Goal: Find specific page/section: Locate a particular part of the current website

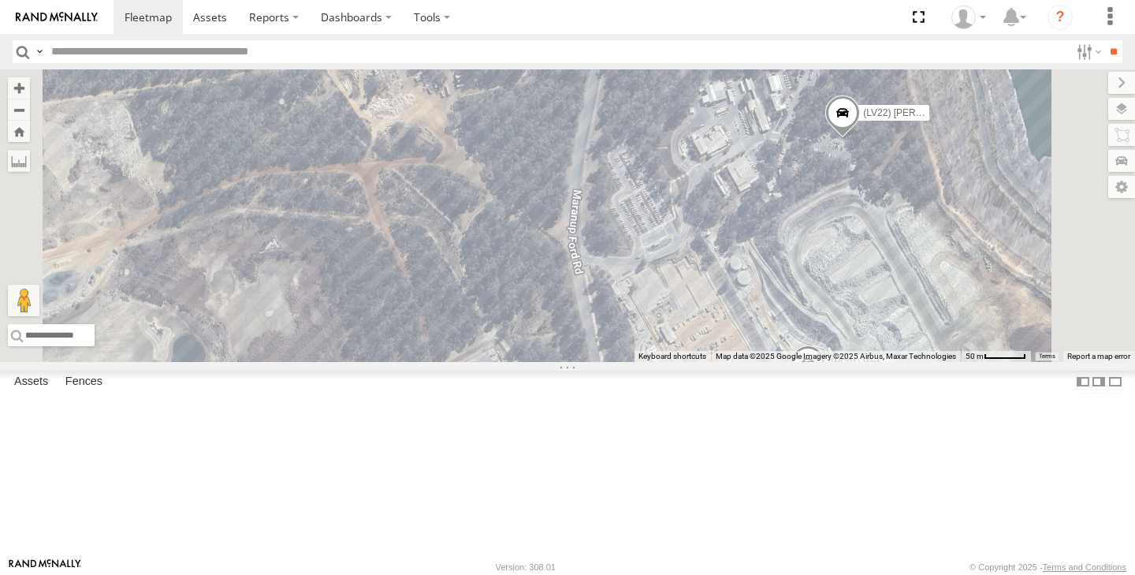
click at [0, 0] on span at bounding box center [0, 0] width 0 height 0
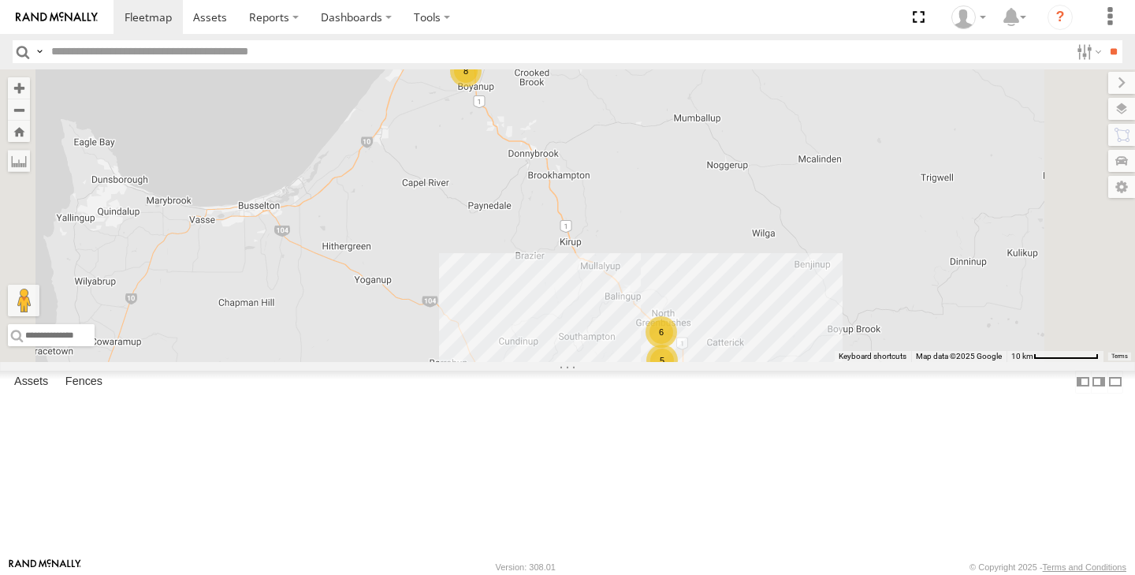
click at [678, 376] on div "5" at bounding box center [663, 361] width 32 height 32
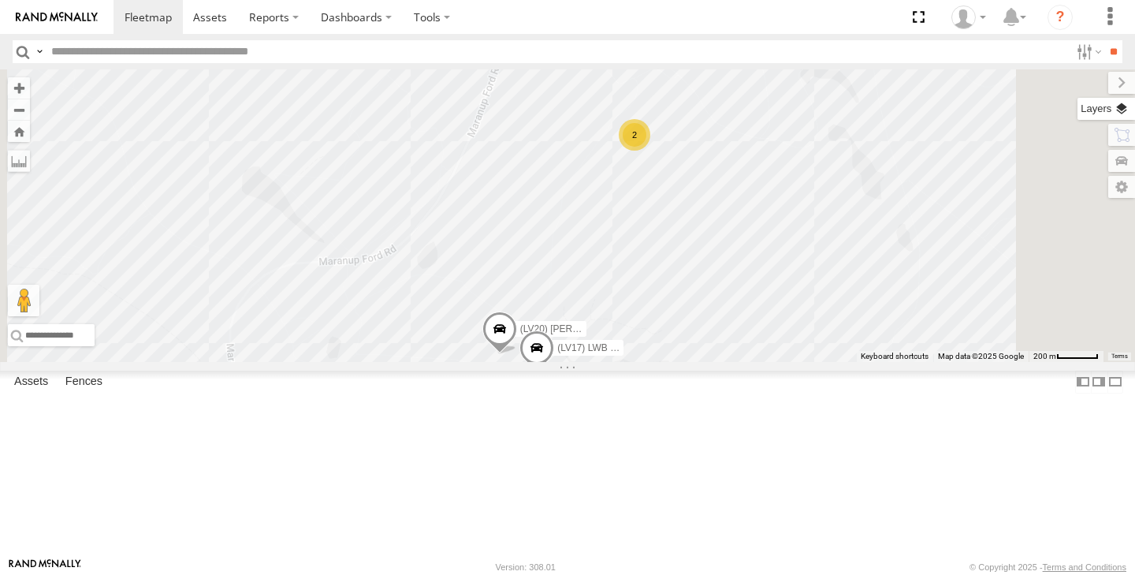
click at [1119, 108] on label at bounding box center [1107, 109] width 58 height 22
click at [0, 0] on label at bounding box center [0, 0] width 0 height 0
click at [0, 0] on span "Satellite + Roadmap" at bounding box center [0, 0] width 0 height 0
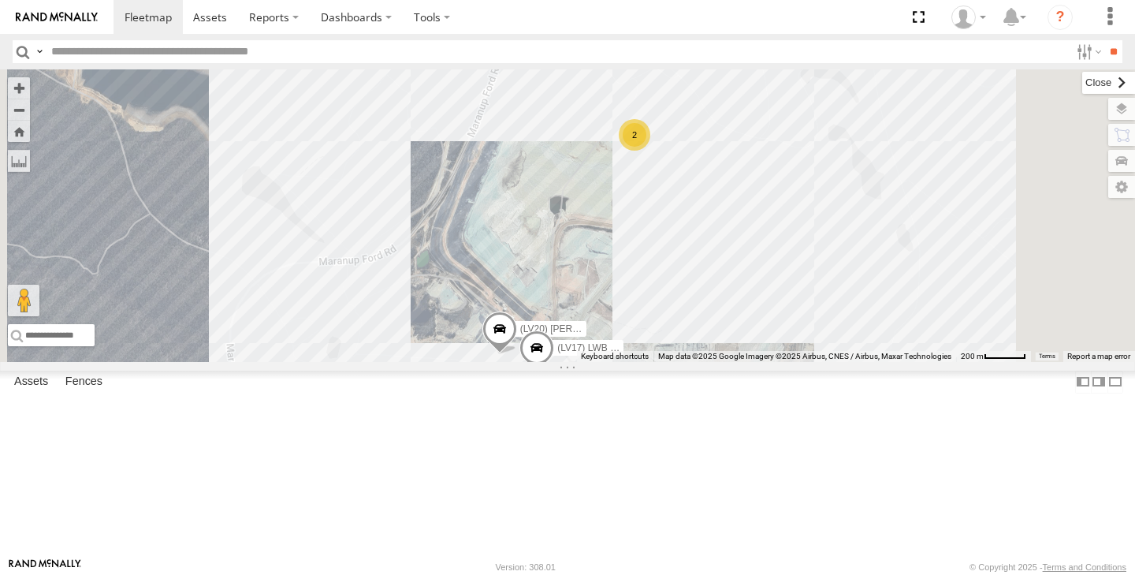
click at [1083, 81] on label at bounding box center [1109, 83] width 53 height 22
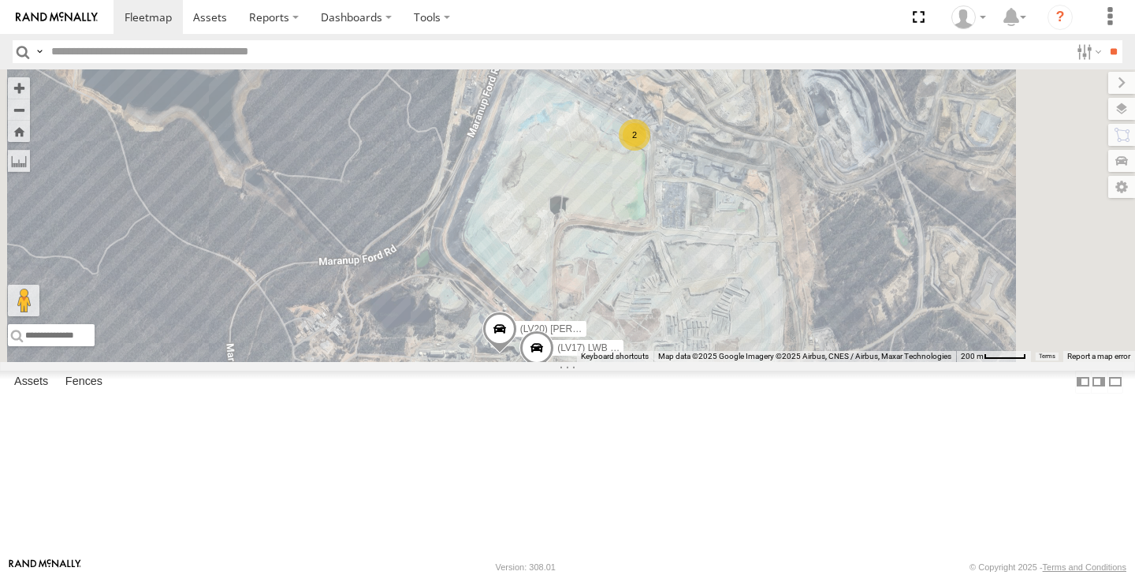
drag, startPoint x: 775, startPoint y: 170, endPoint x: 775, endPoint y: 322, distance: 153.0
click at [775, 319] on div "(LV20) [PERSON_NAME] (LV17) LWB Musso 2 (LV 28 ) [PERSON_NAME] dual cab triton" at bounding box center [567, 215] width 1135 height 293
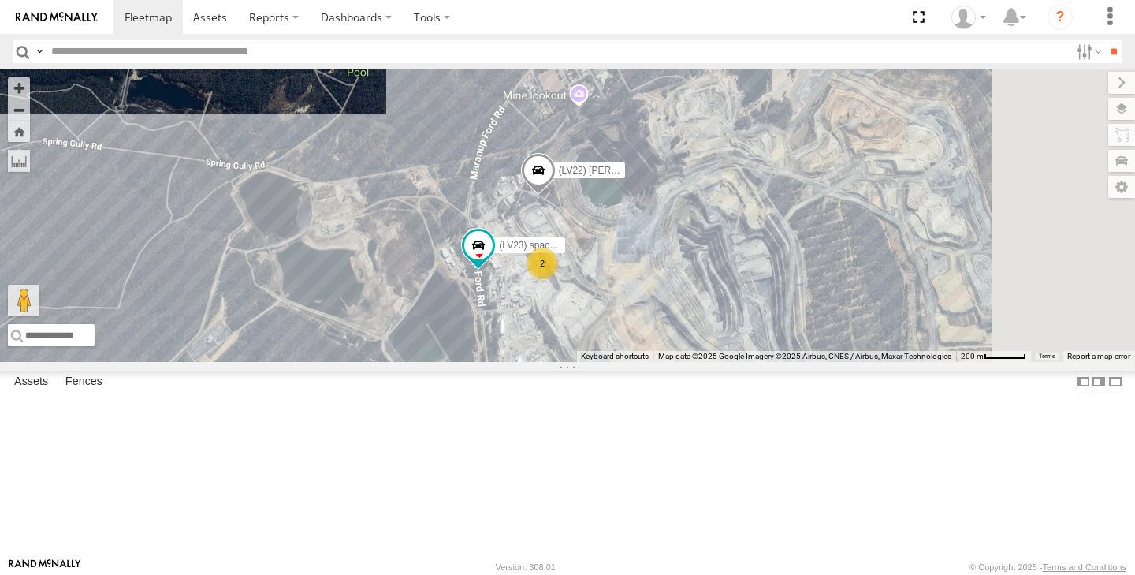
drag, startPoint x: 774, startPoint y: 383, endPoint x: 747, endPoint y: 319, distance: 69.3
click at [747, 319] on div "(LV20) [PERSON_NAME] (LV17) LWB Musso 2 (LV 28 ) [PERSON_NAME] dual cab triton …" at bounding box center [567, 215] width 1135 height 293
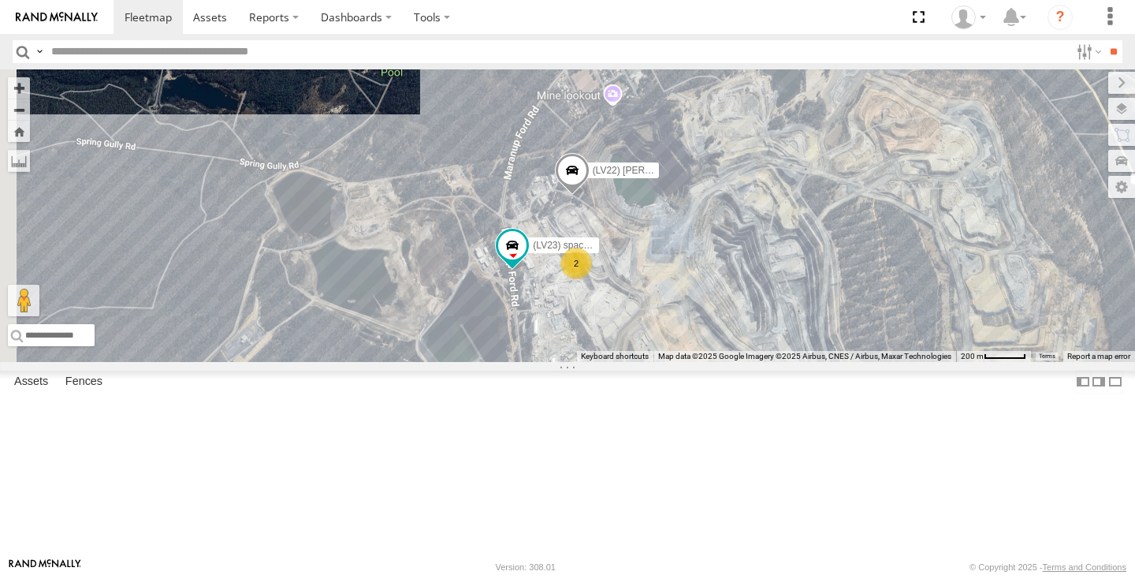
drag, startPoint x: 710, startPoint y: 135, endPoint x: 714, endPoint y: 86, distance: 49.0
click at [714, 87] on div "(LV20) [PERSON_NAME] (LV17) LWB Musso 2 (LV 28 ) [PERSON_NAME] dual cab triton …" at bounding box center [567, 215] width 1135 height 293
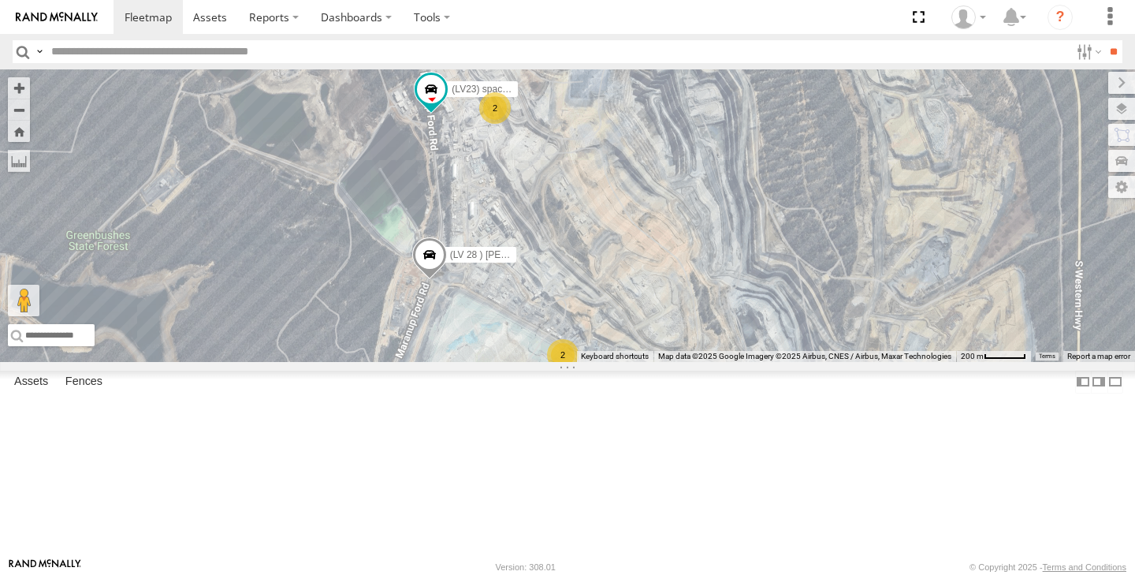
drag, startPoint x: 684, startPoint y: 360, endPoint x: 643, endPoint y: 287, distance: 83.3
click at [643, 287] on div "(LV20) [PERSON_NAME] (LV17) LWB Musso 2 (LV 28 ) [PERSON_NAME] dual cab triton …" at bounding box center [567, 215] width 1135 height 293
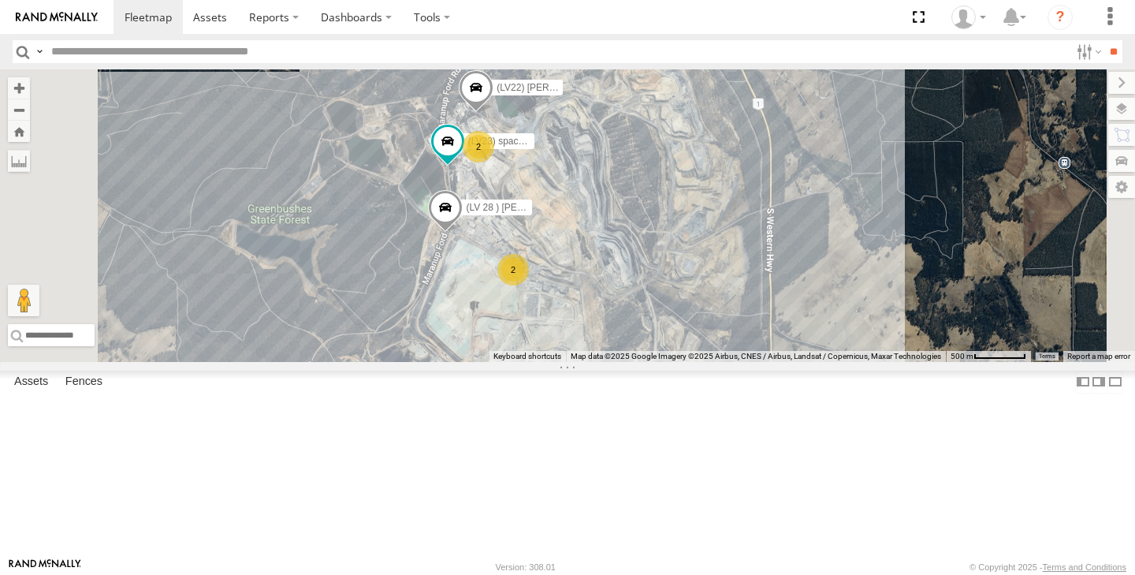
drag, startPoint x: 630, startPoint y: 128, endPoint x: 615, endPoint y: 167, distance: 42.2
click at [616, 167] on div "(LV 28 ) [PERSON_NAME] dual cab triton (LV22) [PERSON_NAME] (LV 27) [PERSON_NAM…" at bounding box center [567, 215] width 1135 height 293
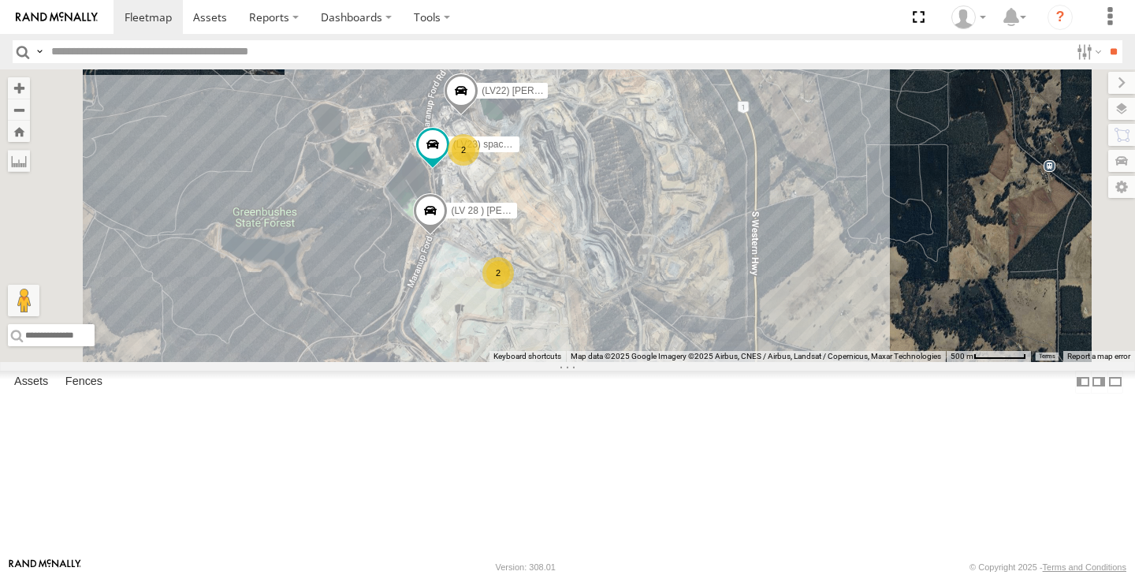
click at [446, 399] on div "2" at bounding box center [431, 383] width 32 height 32
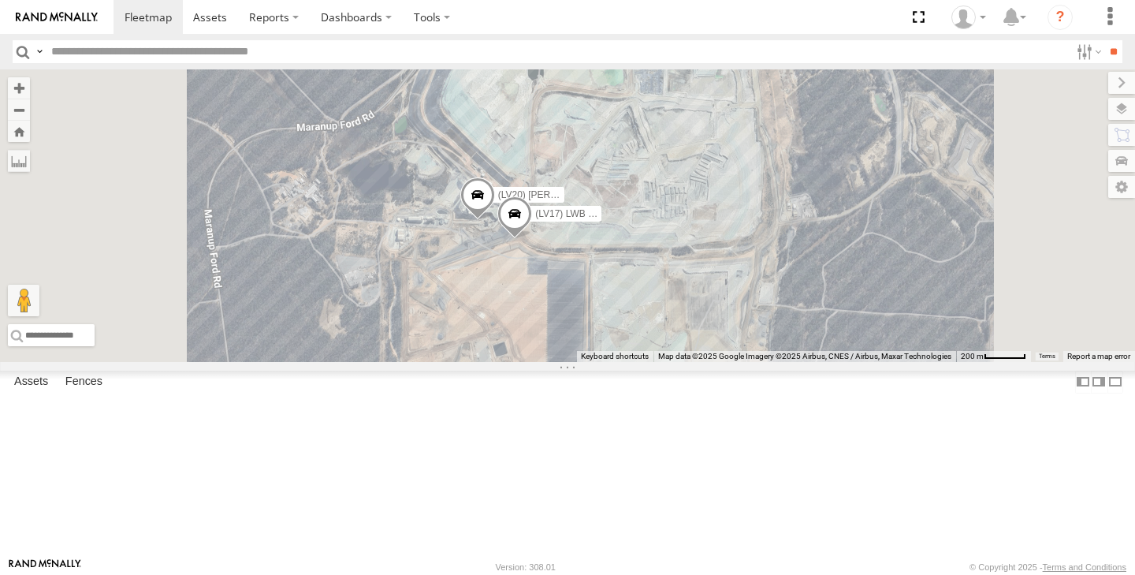
drag, startPoint x: 664, startPoint y: 176, endPoint x: 677, endPoint y: 278, distance: 102.5
click at [674, 275] on div "(LV 28 ) [PERSON_NAME] dual cab triton (LV22) [PERSON_NAME] (LV 27) [PERSON_NAM…" at bounding box center [567, 215] width 1135 height 293
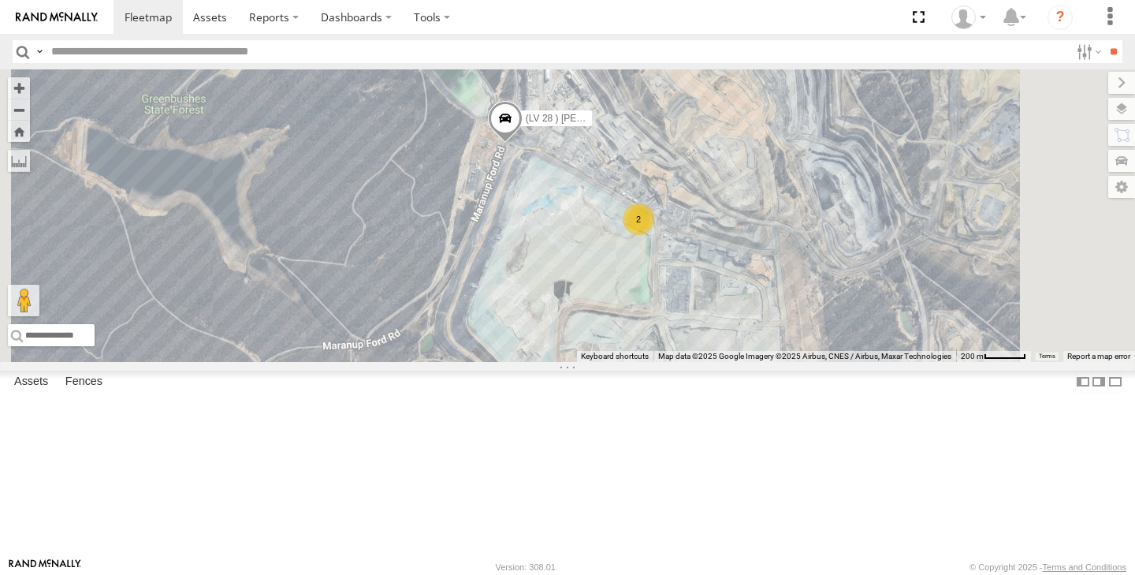
drag, startPoint x: 643, startPoint y: 174, endPoint x: 653, endPoint y: 295, distance: 121.1
click at [653, 292] on div "(LV 28 ) [PERSON_NAME] dual cab triton (LV22) [PERSON_NAME] (LV 27) [PERSON_NAM…" at bounding box center [567, 215] width 1135 height 293
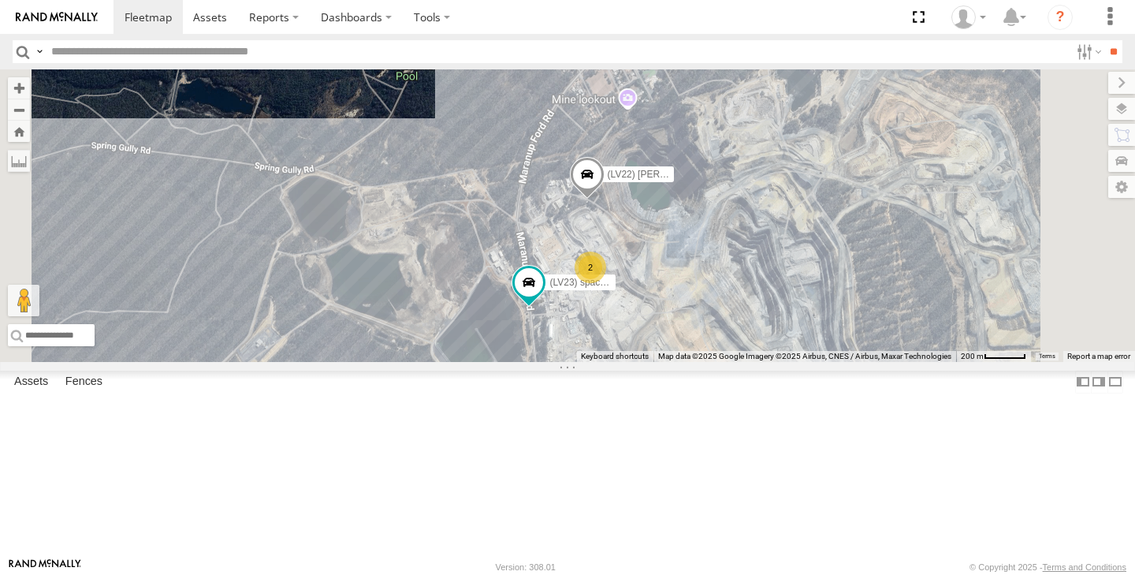
drag, startPoint x: 684, startPoint y: 170, endPoint x: 569, endPoint y: 274, distance: 155.7
click at [569, 274] on div "(LV 28 ) [PERSON_NAME] dual cab triton (LV22) [PERSON_NAME] (LV 27) [PERSON_NAM…" at bounding box center [567, 215] width 1135 height 293
